Goal: Task Accomplishment & Management: Use online tool/utility

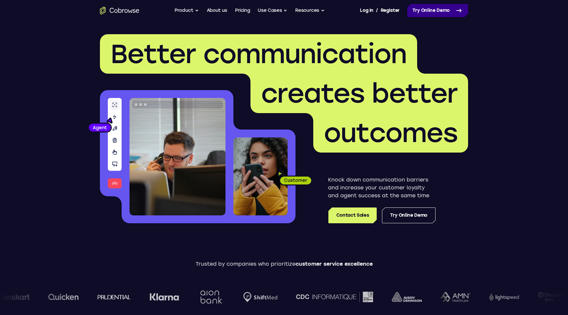
click at [428, 9] on link "Try Online Demo" at bounding box center [438, 10] width 61 height 13
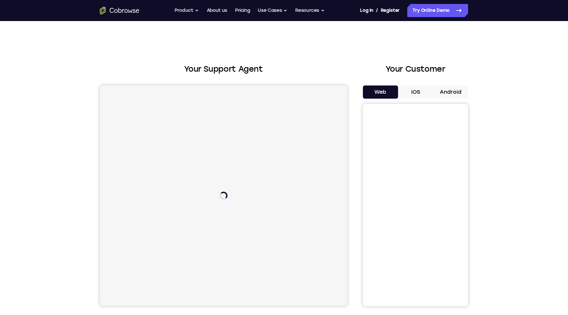
click at [409, 89] on button "iOS" at bounding box center [415, 92] width 35 height 13
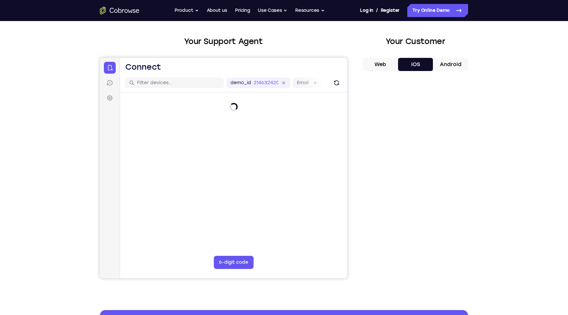
scroll to position [28, 0]
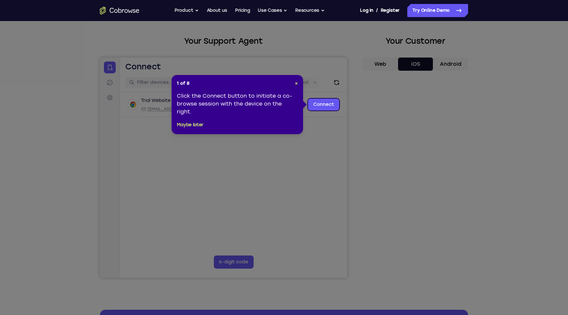
click at [287, 161] on icon at bounding box center [284, 157] width 568 height 315
click at [198, 125] on button "Maybe later" at bounding box center [190, 125] width 27 height 8
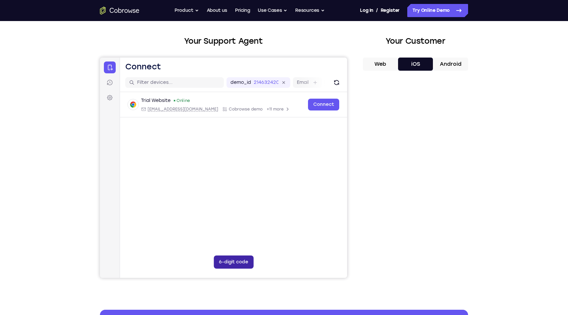
click at [223, 263] on button "6-digit code" at bounding box center [234, 262] width 40 height 13
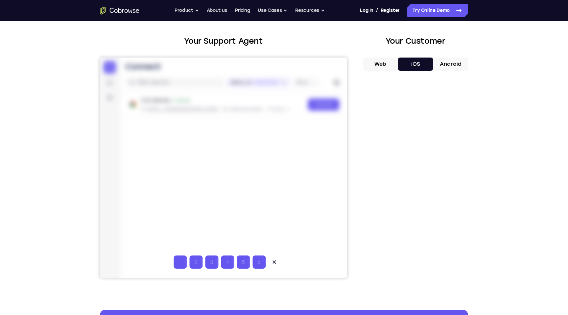
type input "1"
type input "6"
type input "8"
type input "4"
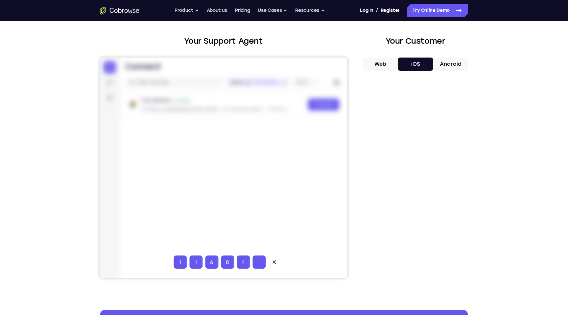
type input "3"
click at [215, 235] on div at bounding box center [223, 168] width 247 height 220
click at [336, 86] on button "Refresh" at bounding box center [337, 82] width 11 height 11
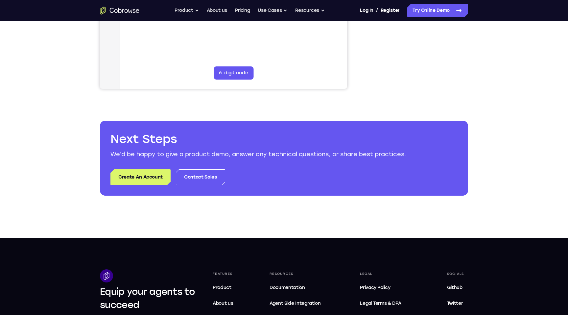
scroll to position [0, 0]
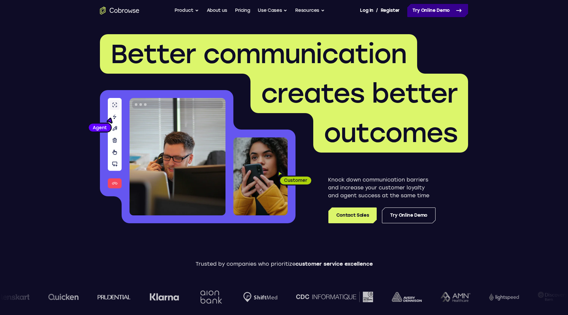
click at [426, 10] on link "Try Online Demo" at bounding box center [438, 10] width 61 height 13
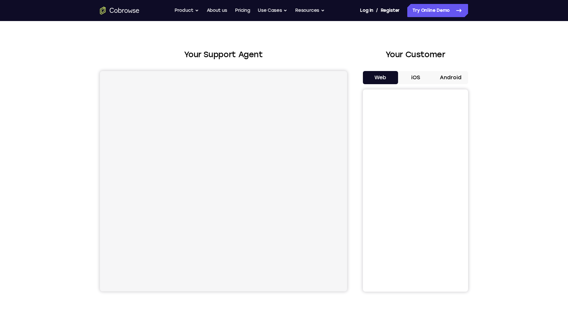
scroll to position [16, 0]
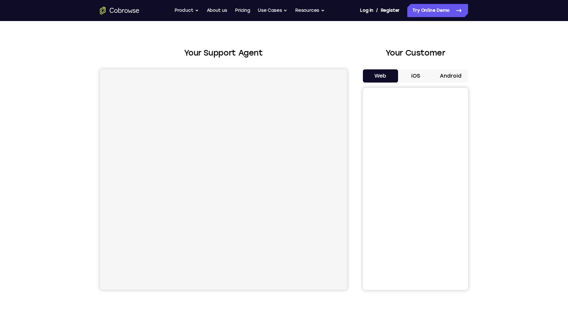
click at [422, 73] on button "iOS" at bounding box center [415, 75] width 35 height 13
